Goal: Task Accomplishment & Management: Manage account settings

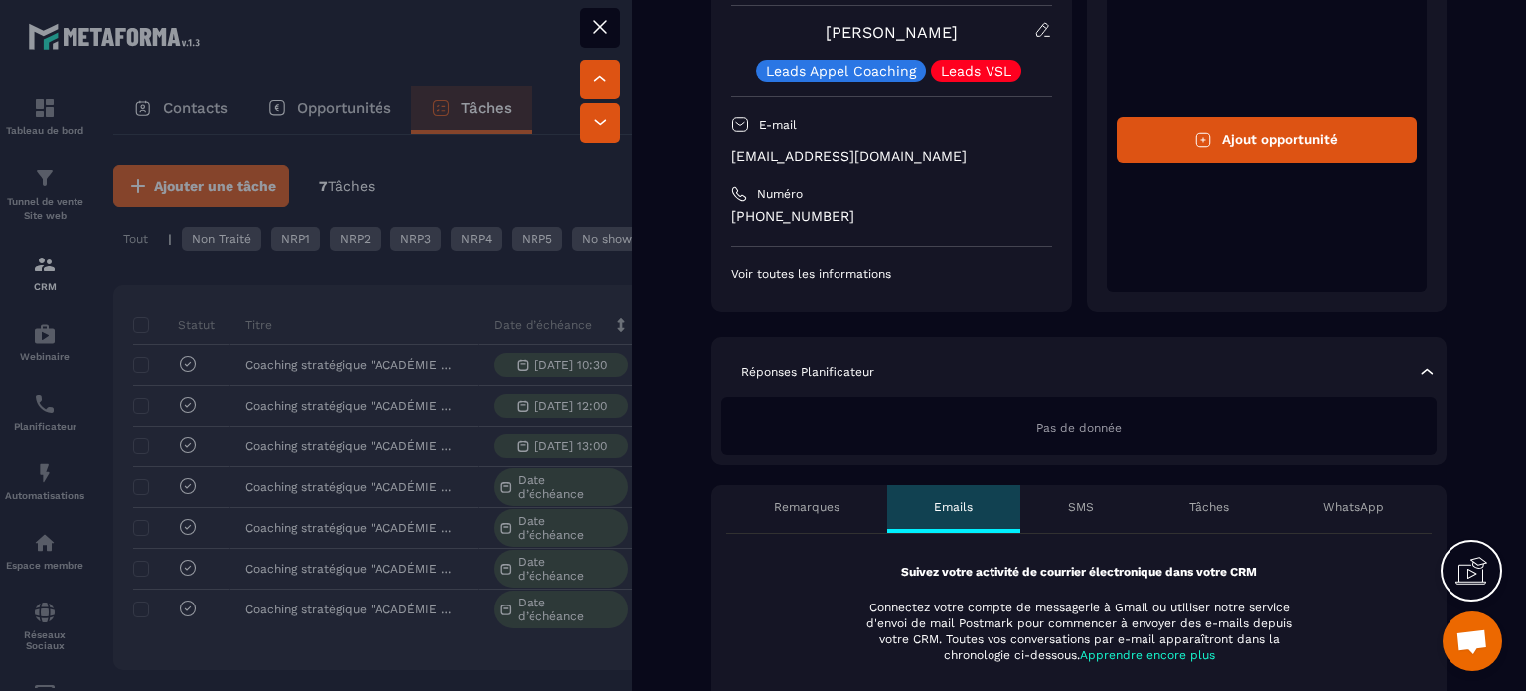
scroll to position [298, 0]
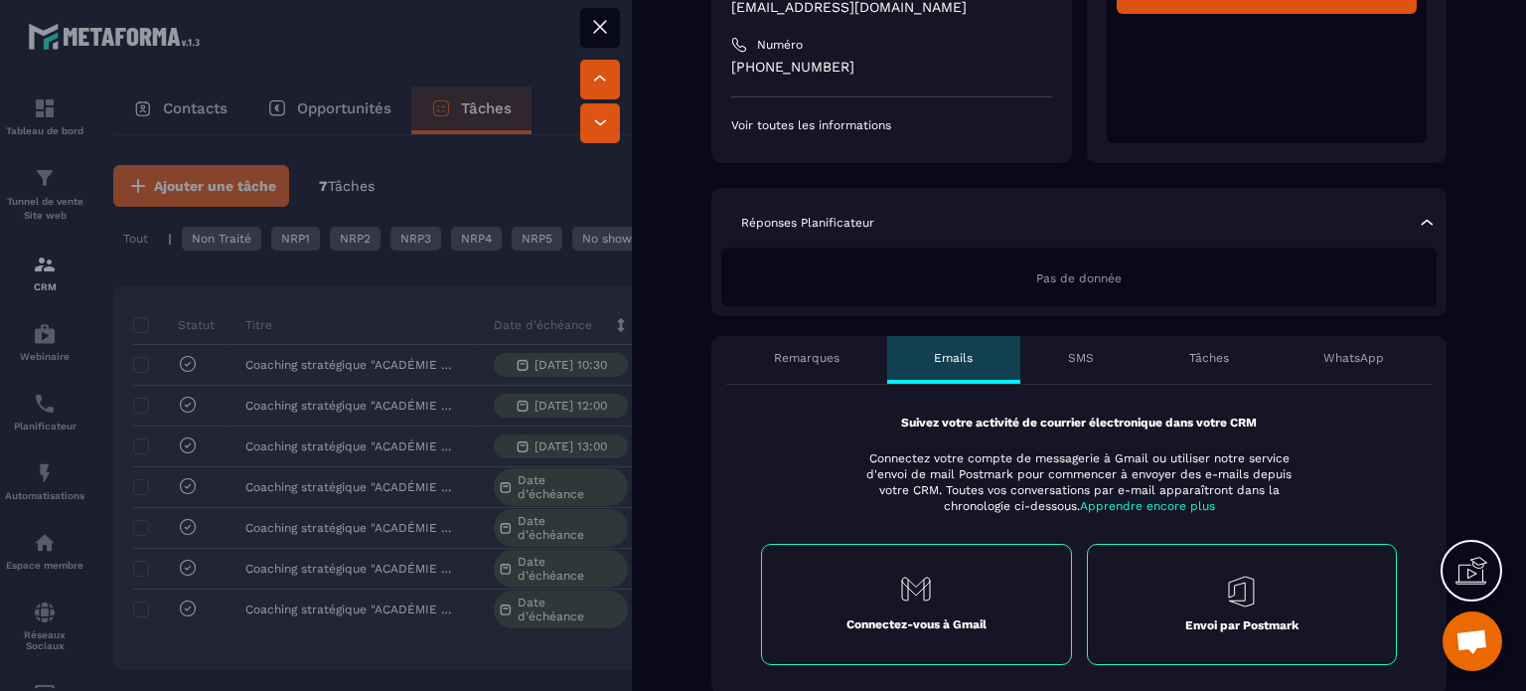
click at [1193, 358] on p "Tâches" at bounding box center [1209, 358] width 40 height 16
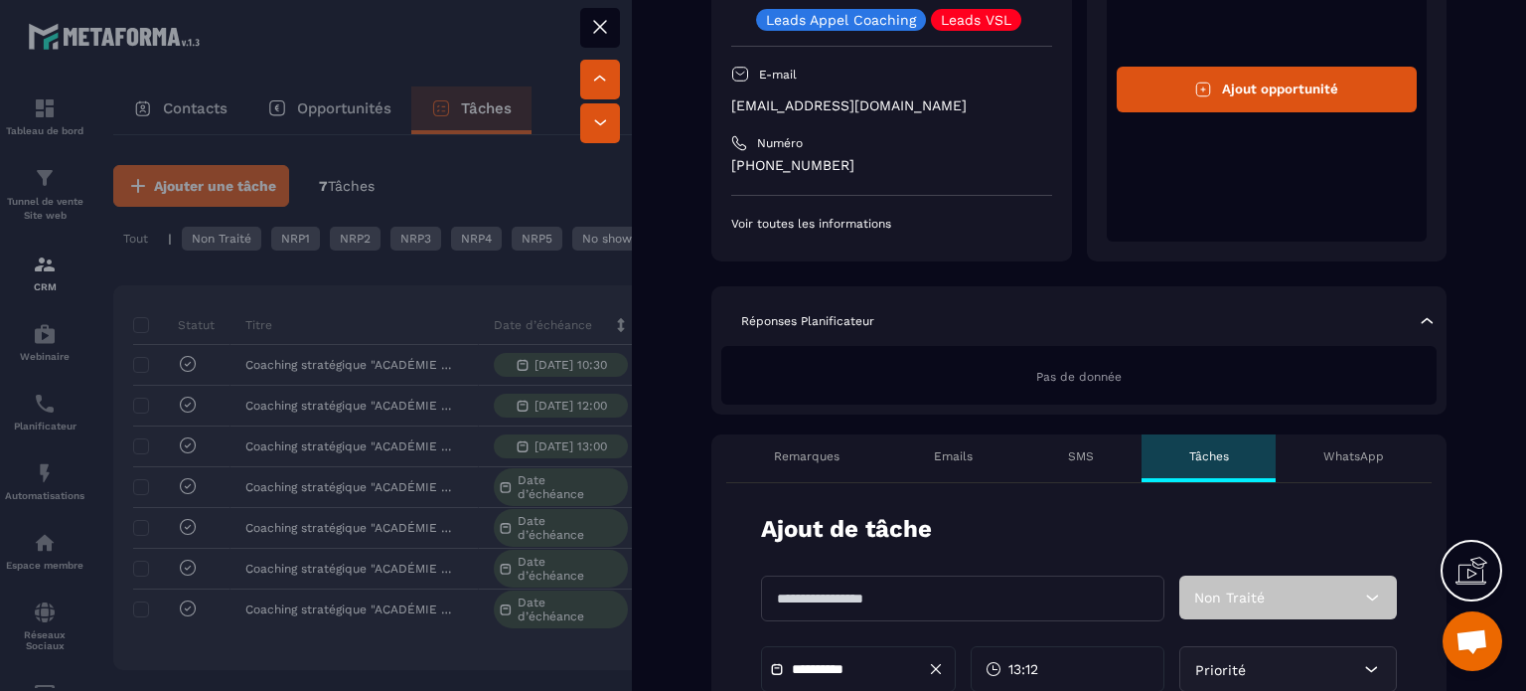
scroll to position [199, 0]
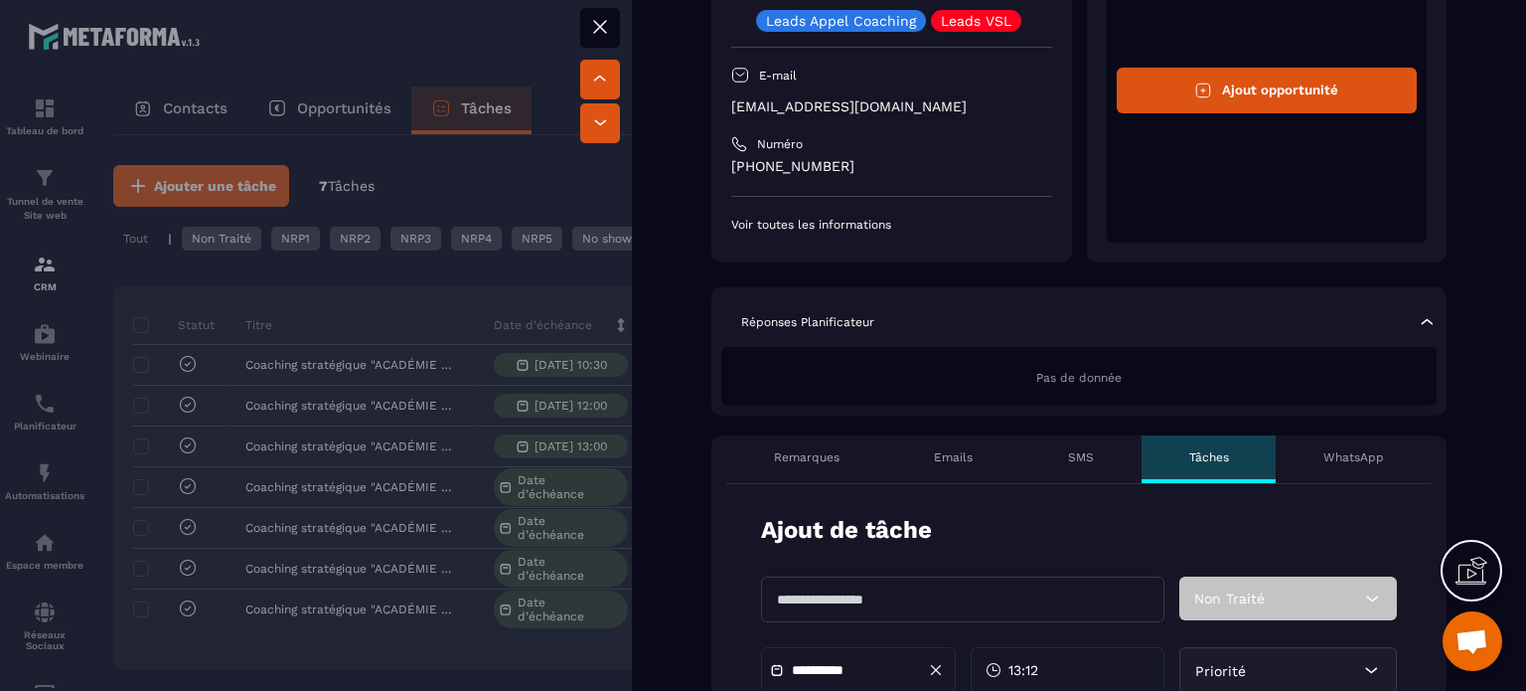
click at [825, 456] on p "Remarques" at bounding box center [807, 457] width 66 height 16
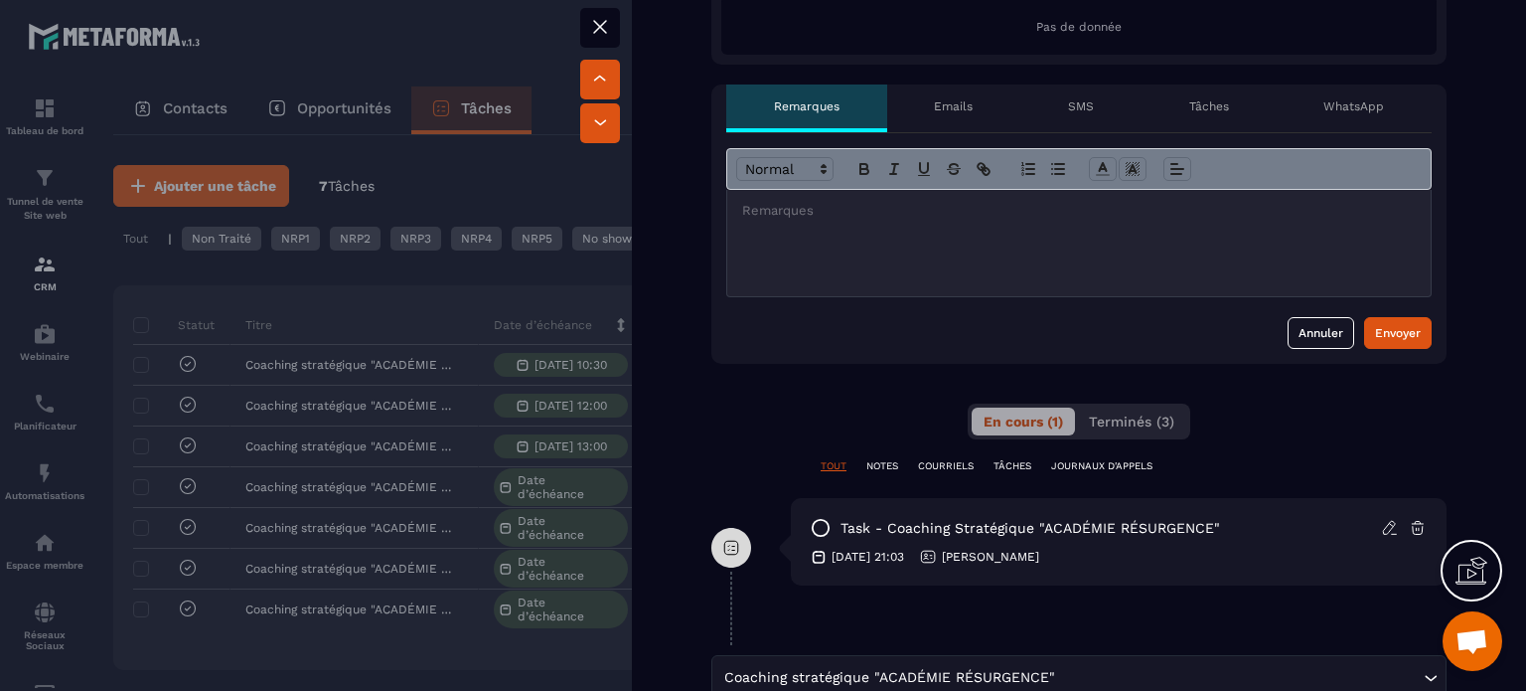
scroll to position [696, 0]
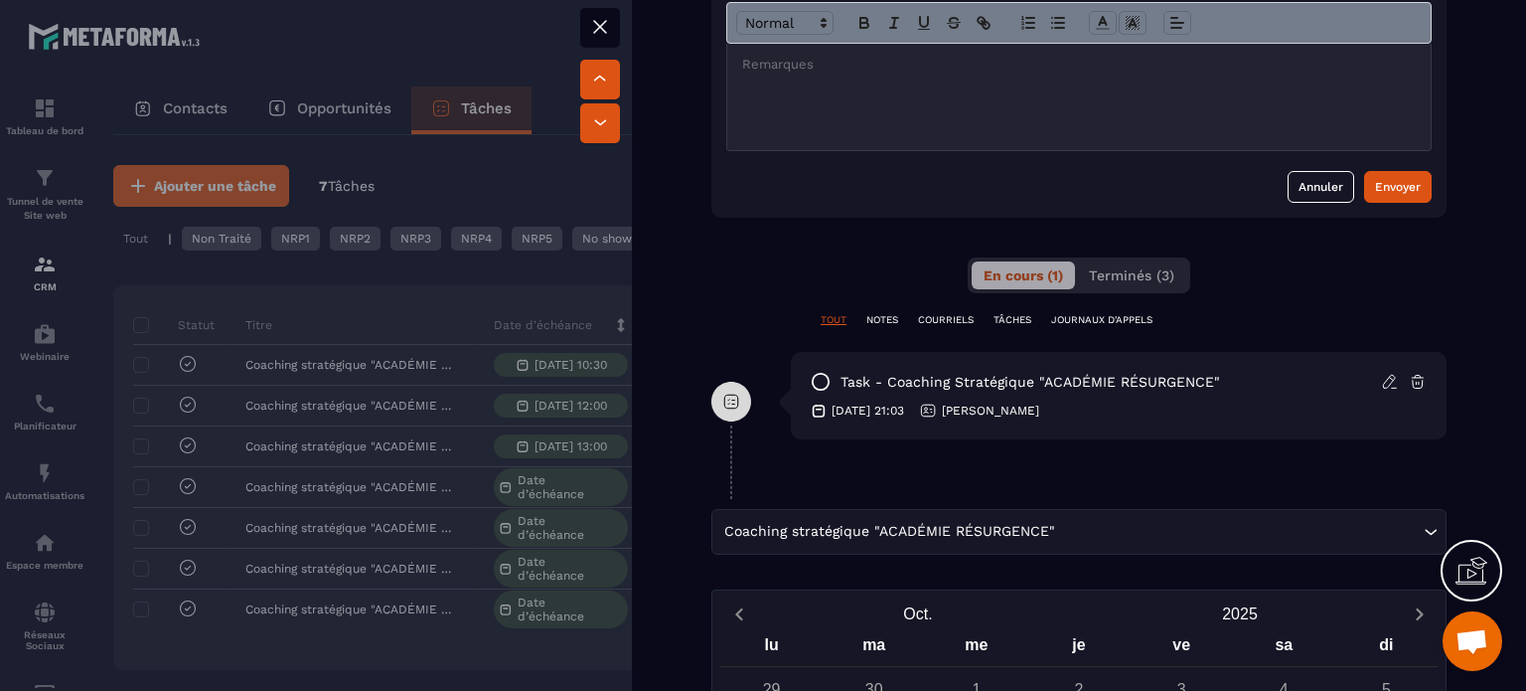
click at [601, 23] on icon at bounding box center [600, 27] width 24 height 24
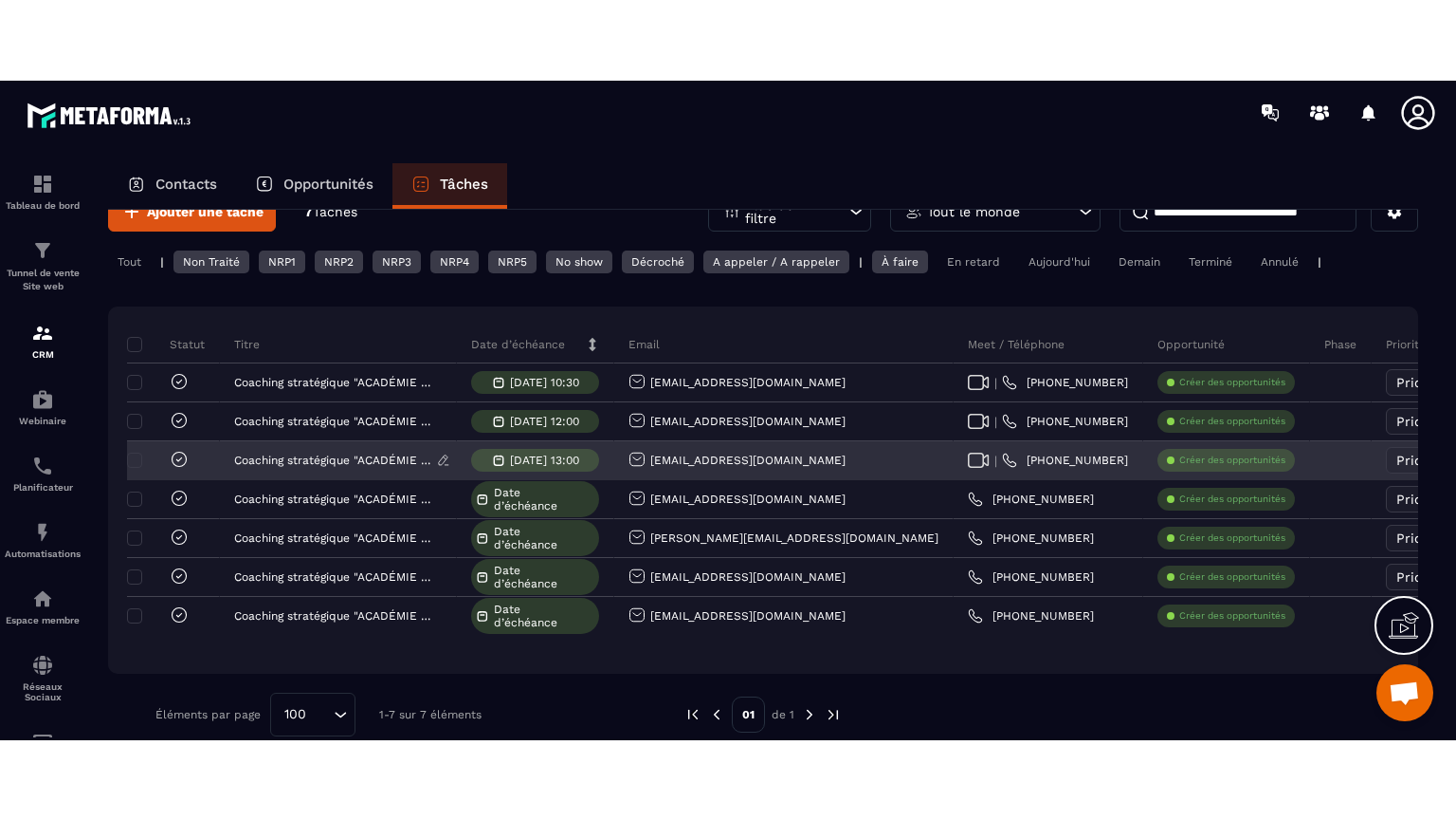
scroll to position [73, 0]
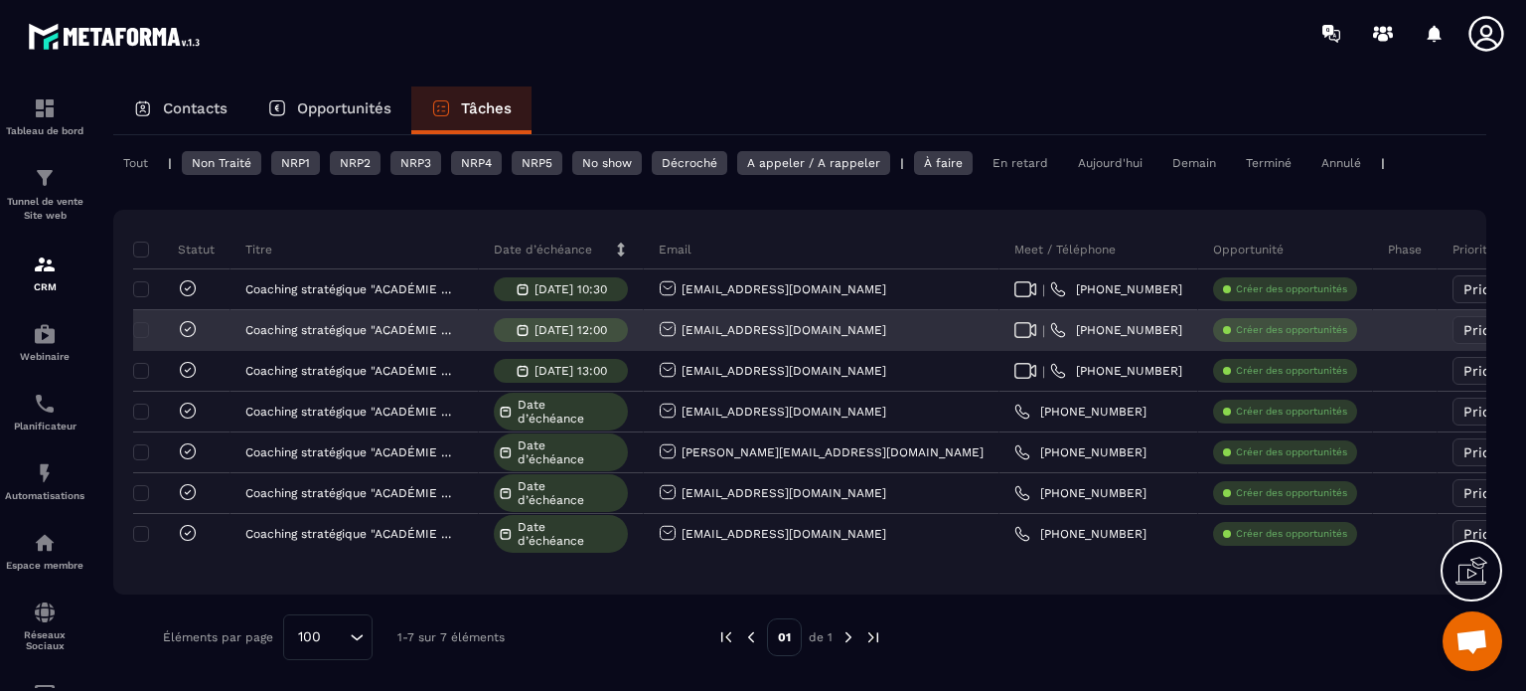
click at [188, 326] on icon at bounding box center [188, 329] width 20 height 20
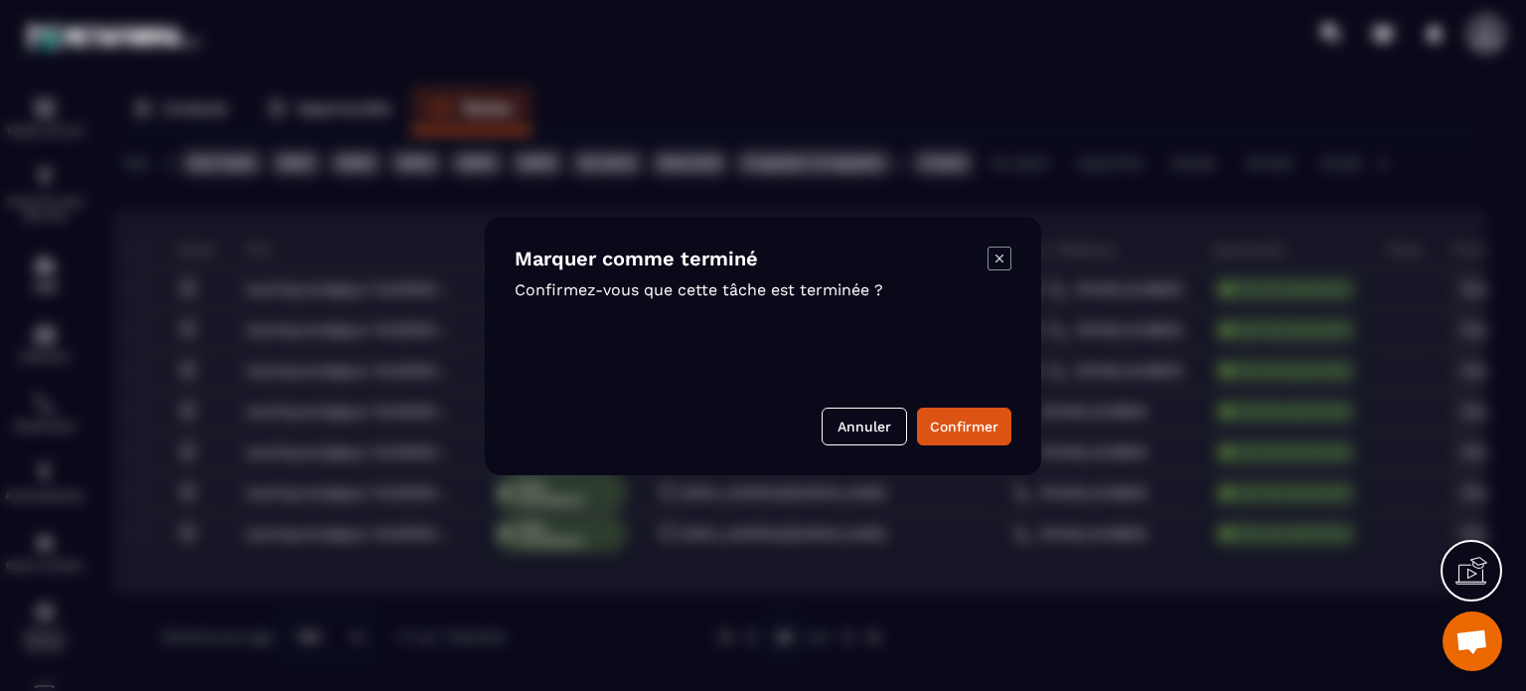
click at [1002, 254] on icon "Modal window" at bounding box center [1000, 257] width 8 height 8
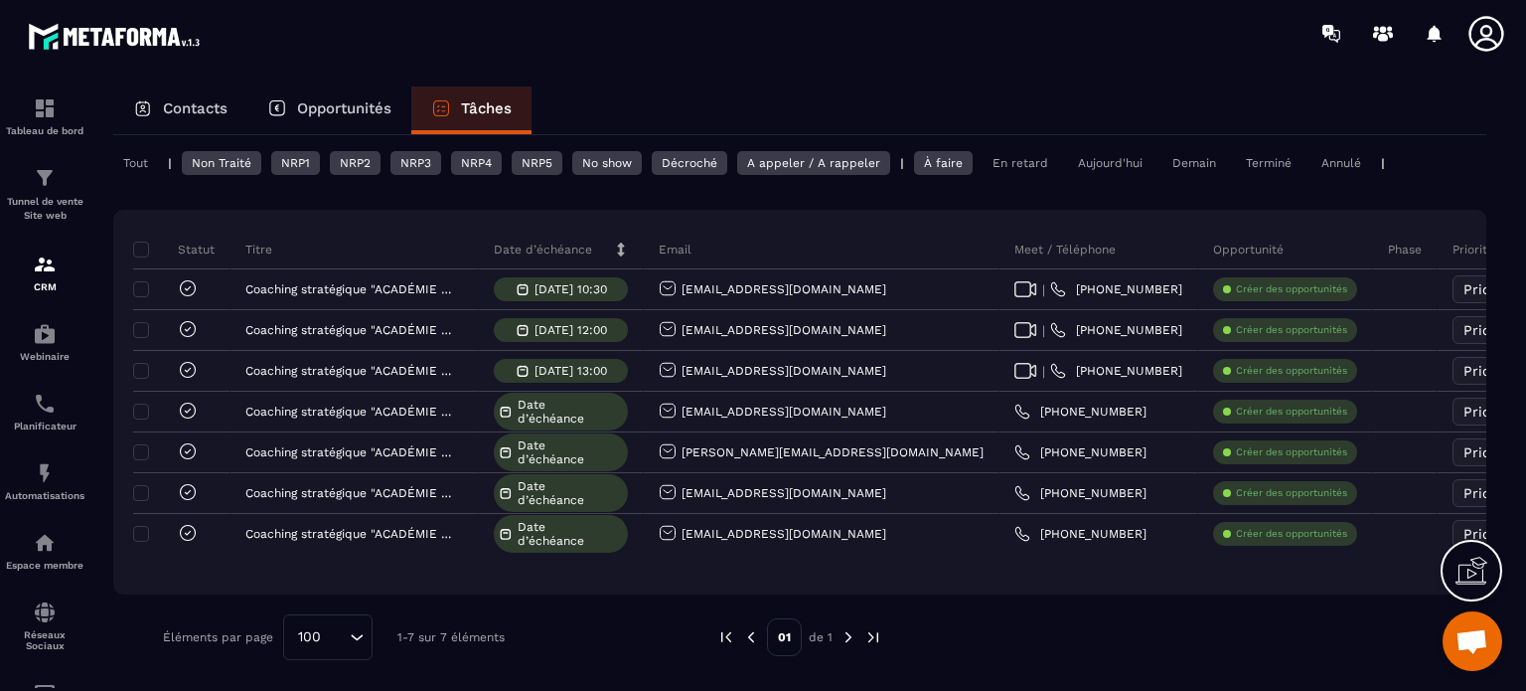
click at [1473, 571] on icon at bounding box center [1472, 570] width 32 height 32
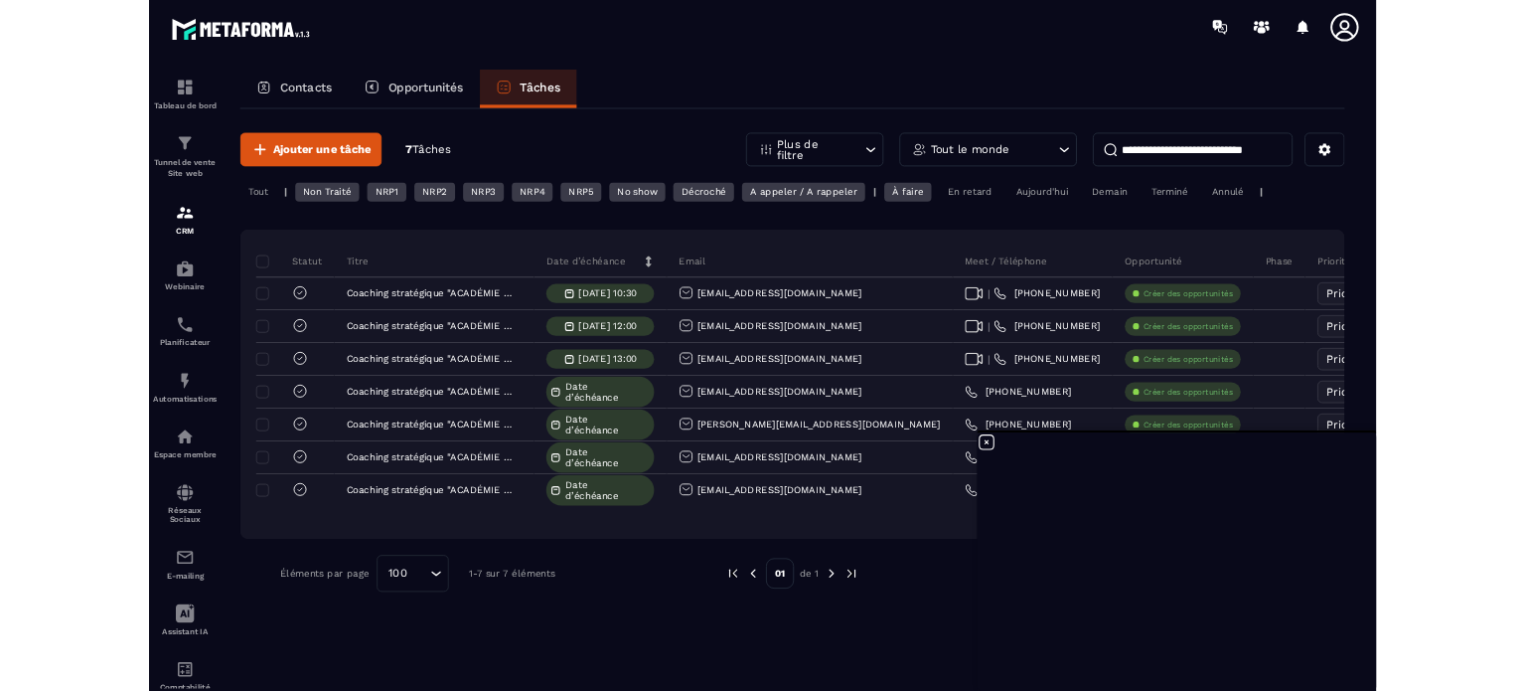
scroll to position [19109, 0]
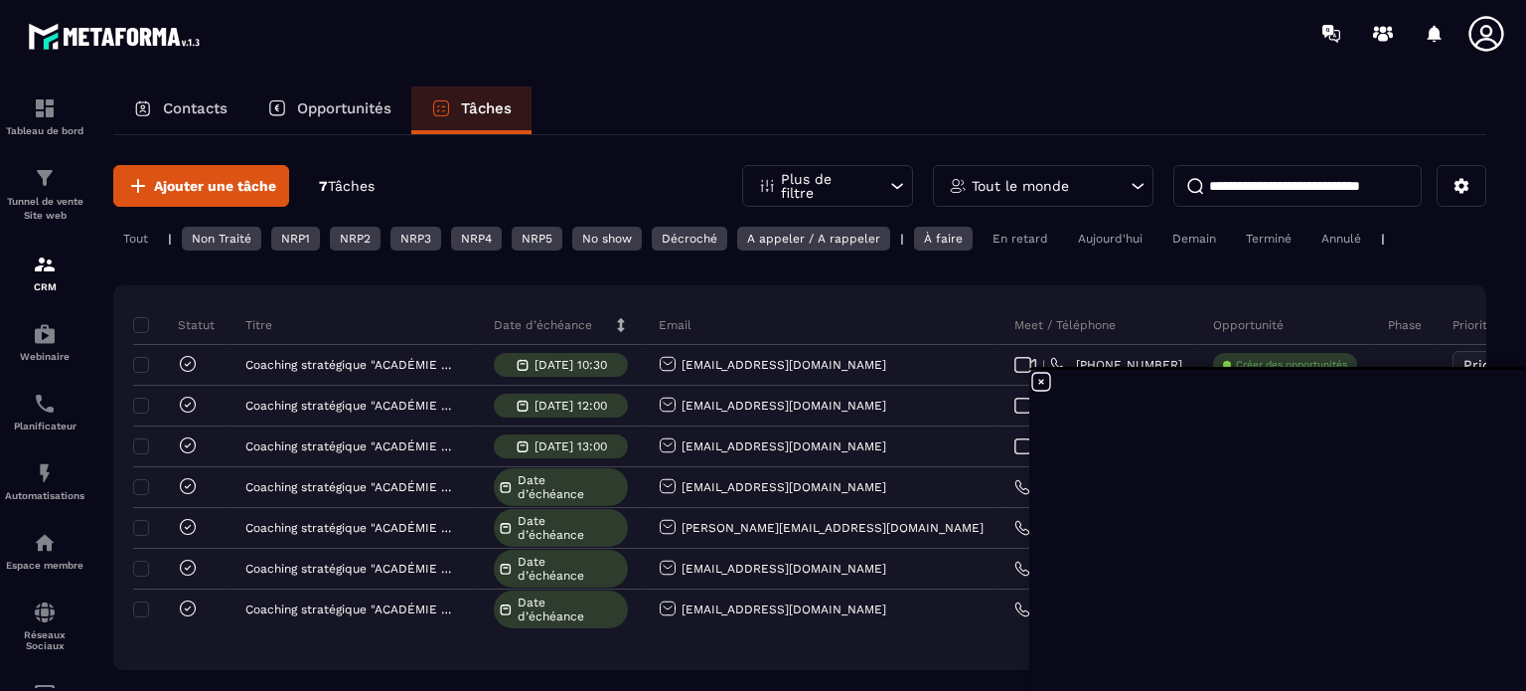
drag, startPoint x: 978, startPoint y: 279, endPoint x: 964, endPoint y: 277, distance: 14.1
click at [978, 277] on div "Ajouter une tâche 7 Tâches Plus de filtre Tout le monde Tout | Non Traité NRP1 …" at bounding box center [799, 450] width 1373 height 630
click at [1041, 381] on icon at bounding box center [1041, 382] width 18 height 18
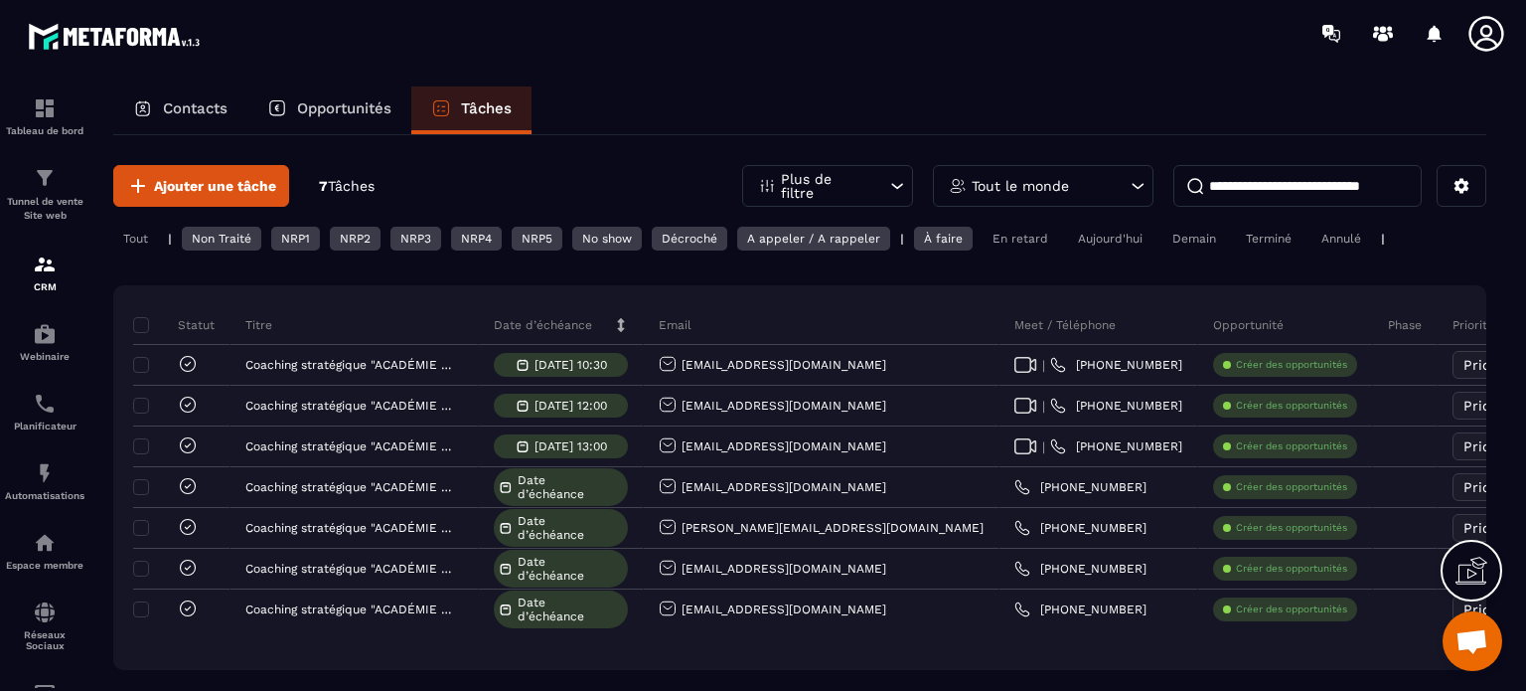
drag, startPoint x: 1467, startPoint y: 642, endPoint x: 1456, endPoint y: 639, distance: 11.3
click at [1466, 639] on span "Ouvrir le chat" at bounding box center [1472, 643] width 33 height 28
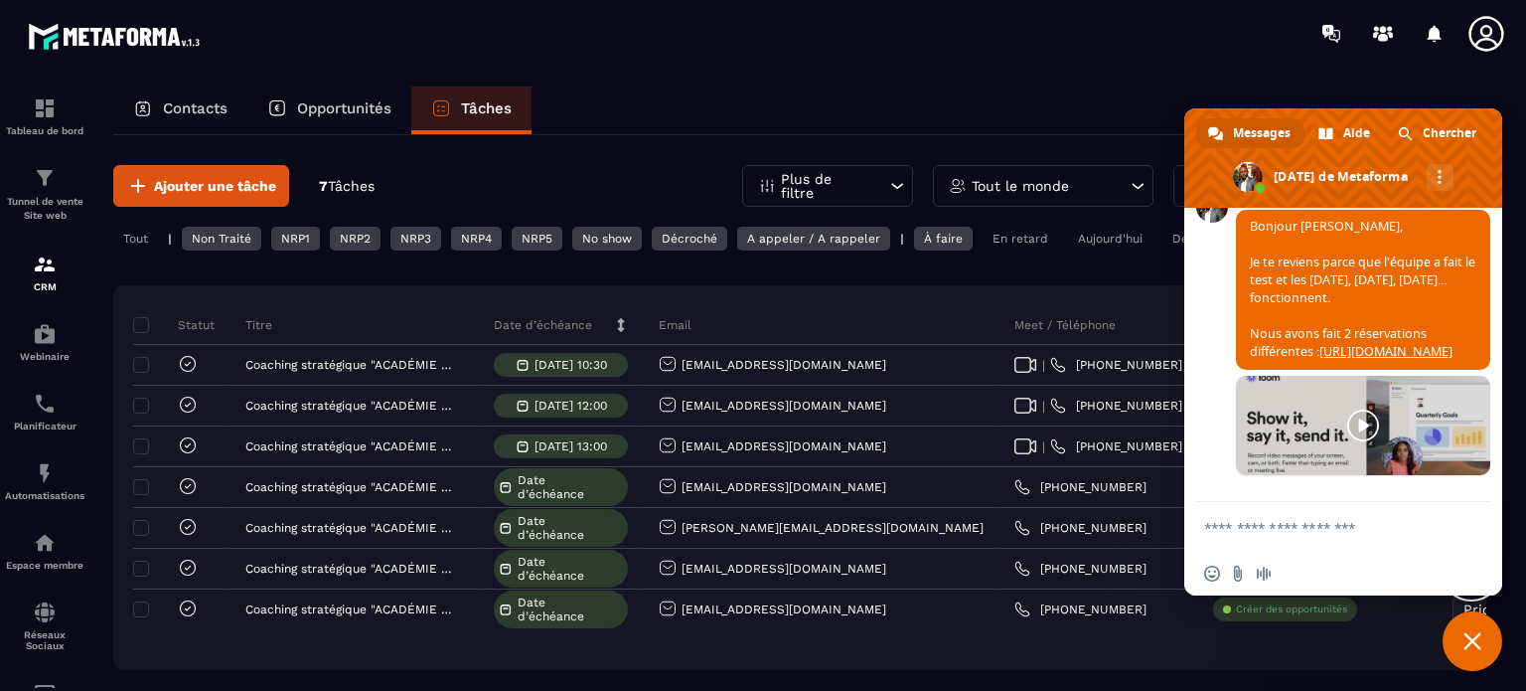
click at [1236, 526] on textarea "Entrez votre message..." at bounding box center [1321, 528] width 235 height 18
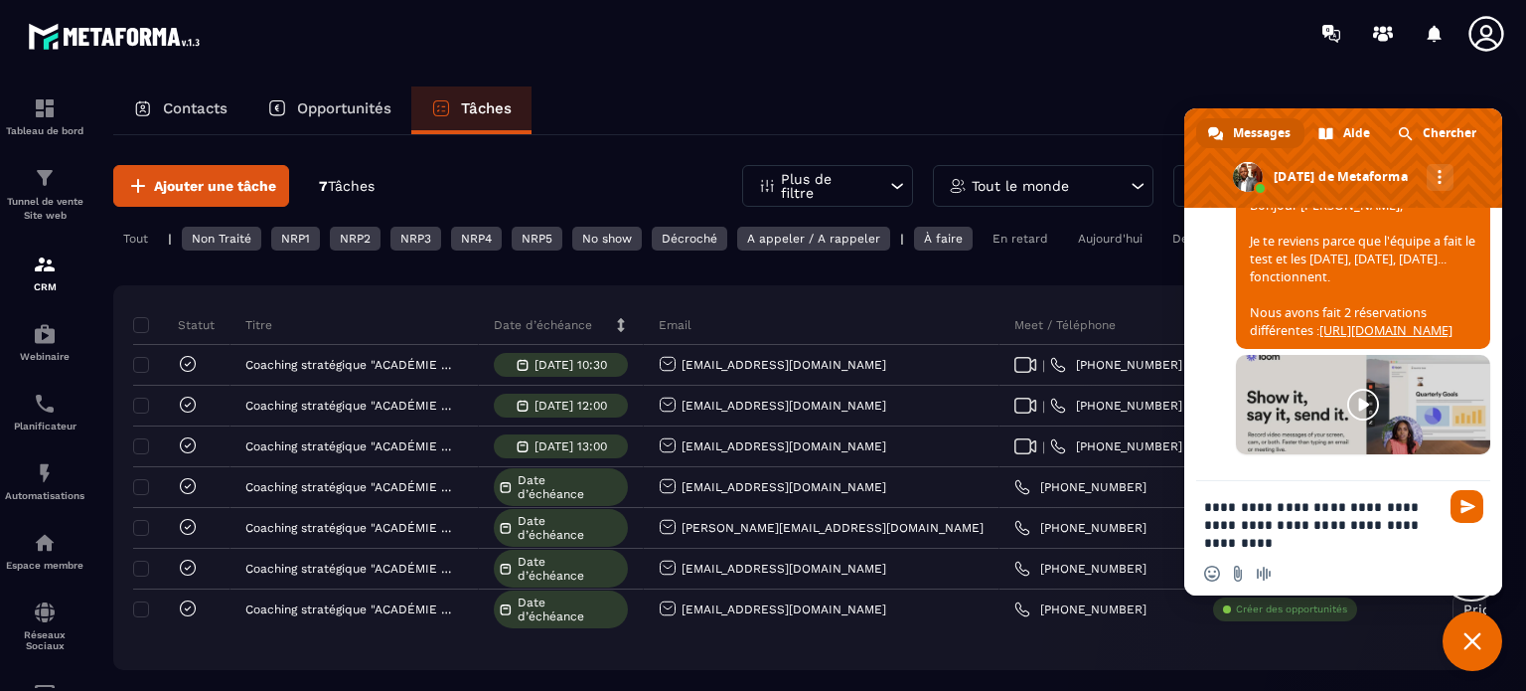
type textarea "**********"
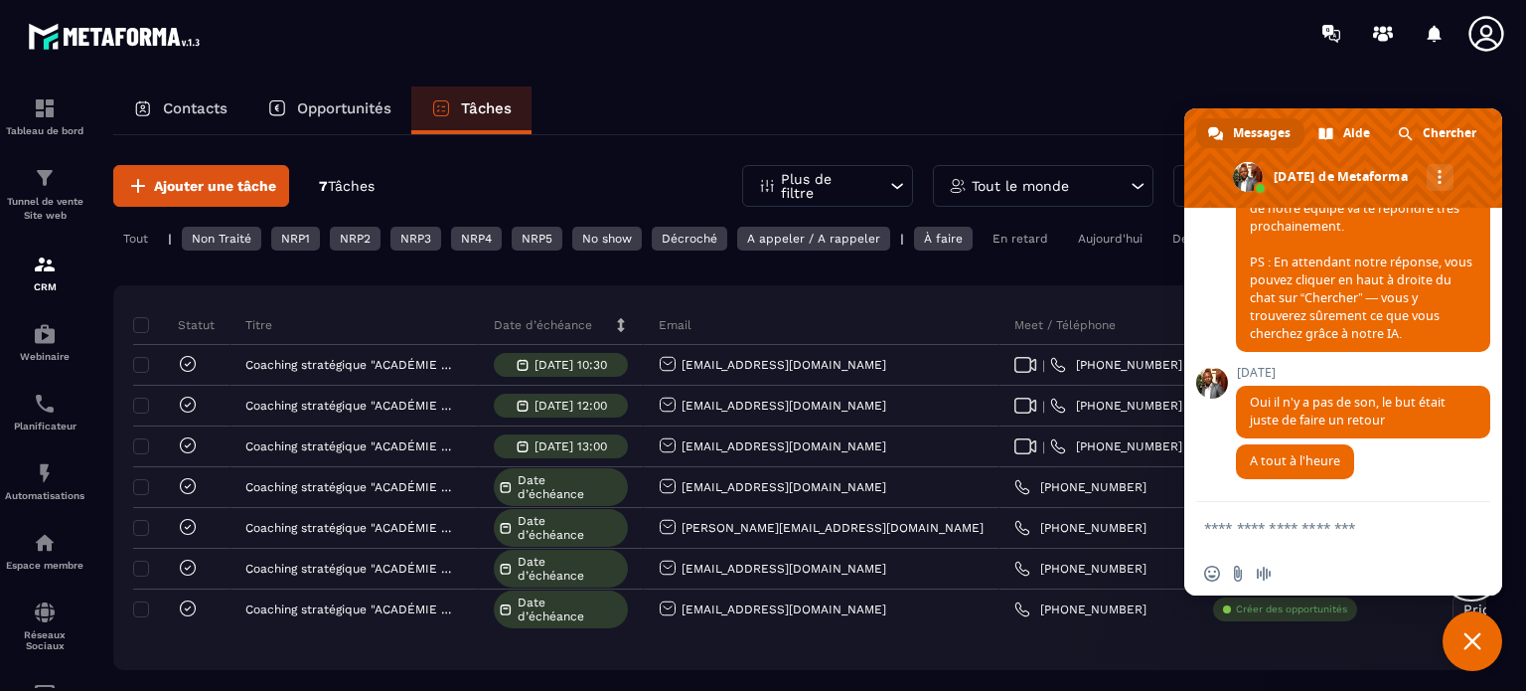
scroll to position [19544, 0]
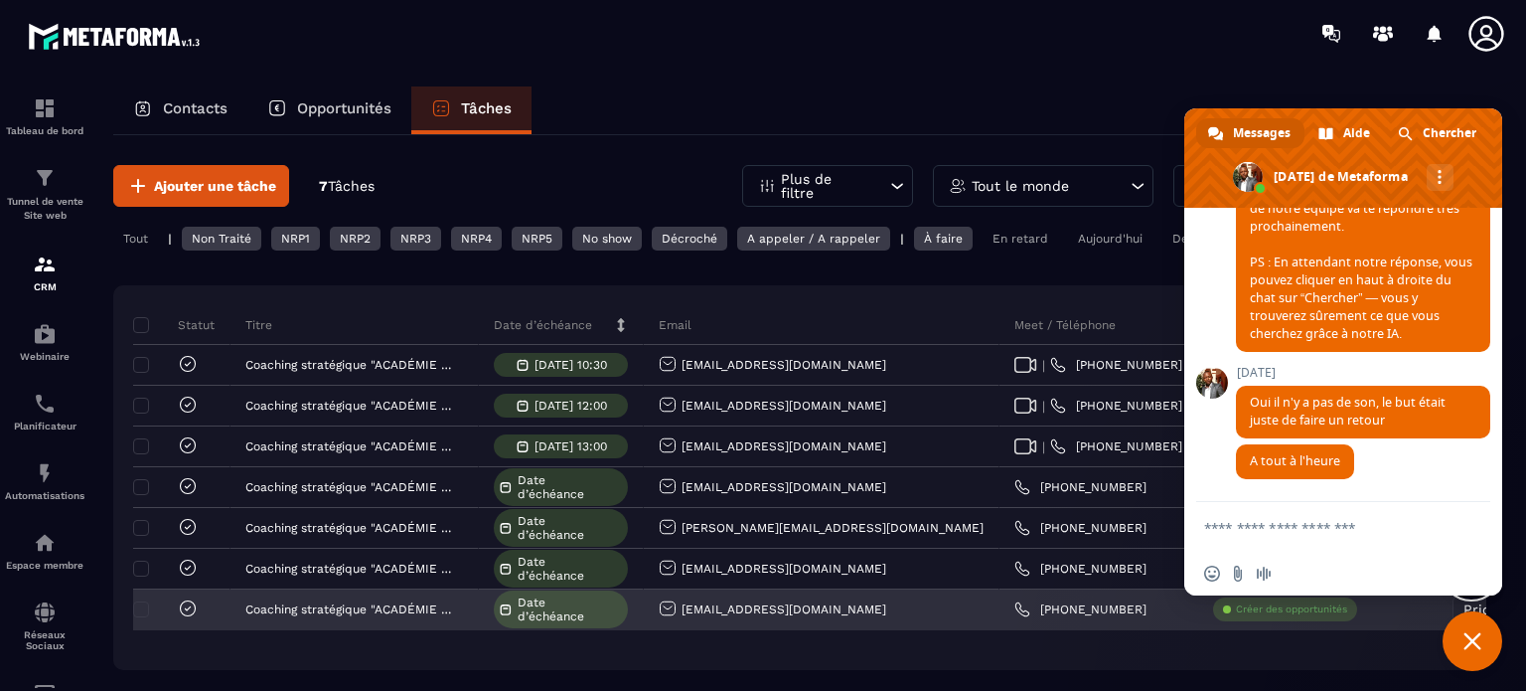
drag, startPoint x: 1467, startPoint y: 636, endPoint x: 1380, endPoint y: 619, distance: 88.1
click at [1466, 636] on span "Fermer le chat" at bounding box center [1473, 641] width 18 height 18
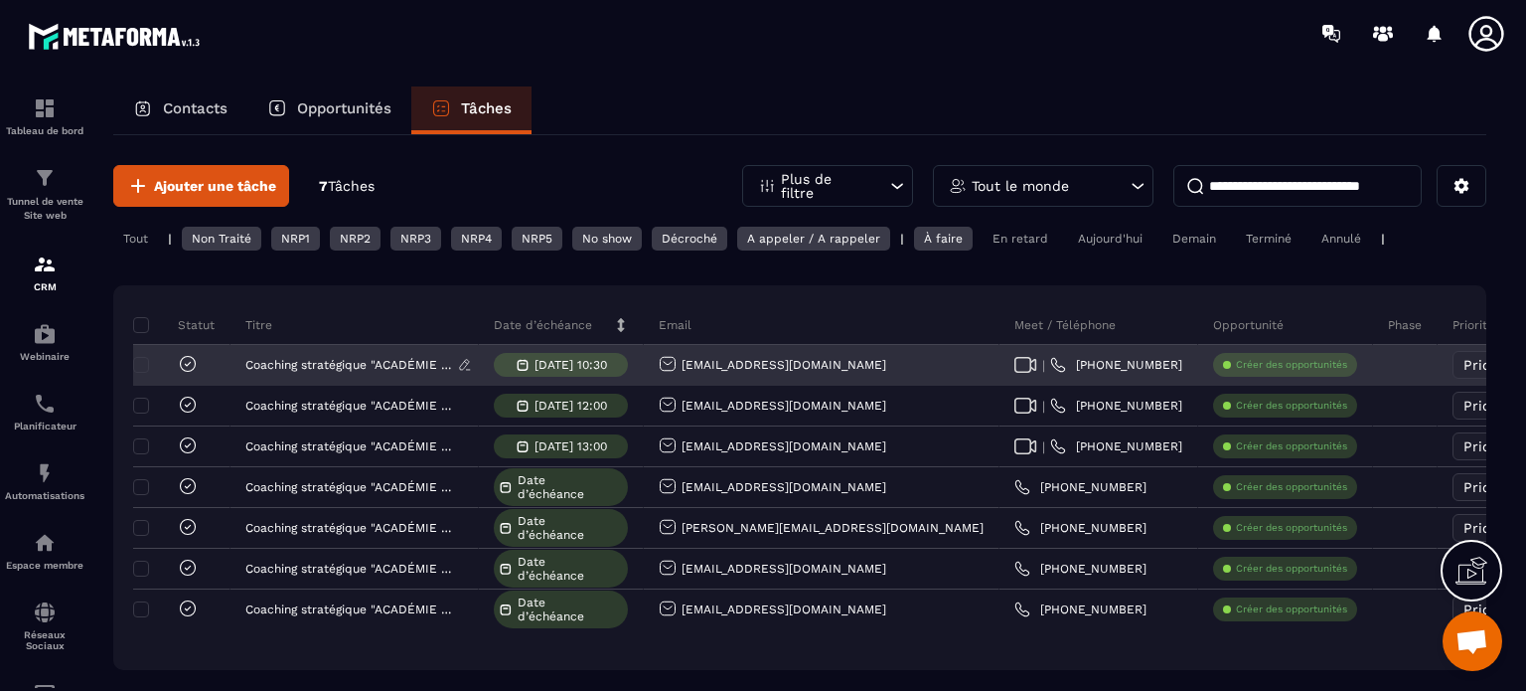
click at [340, 362] on p "Coaching stratégique "ACADÉMIE RÉSURGENCE"" at bounding box center [351, 365] width 213 height 14
